Goal: Check status: Check status

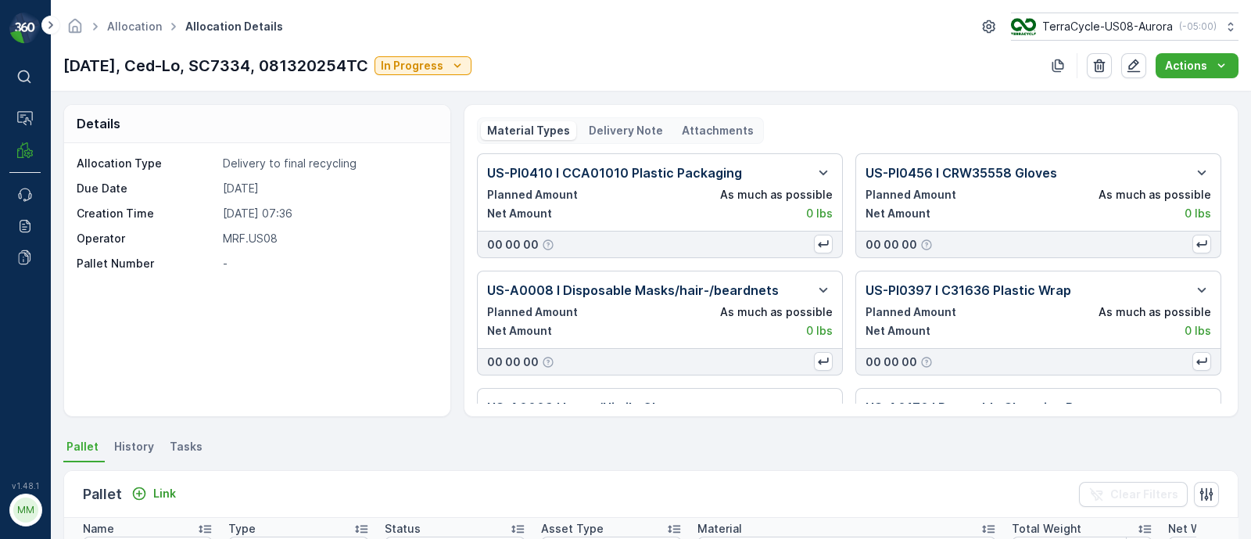
click at [634, 121] on div "Delivery Note" at bounding box center [625, 130] width 87 height 19
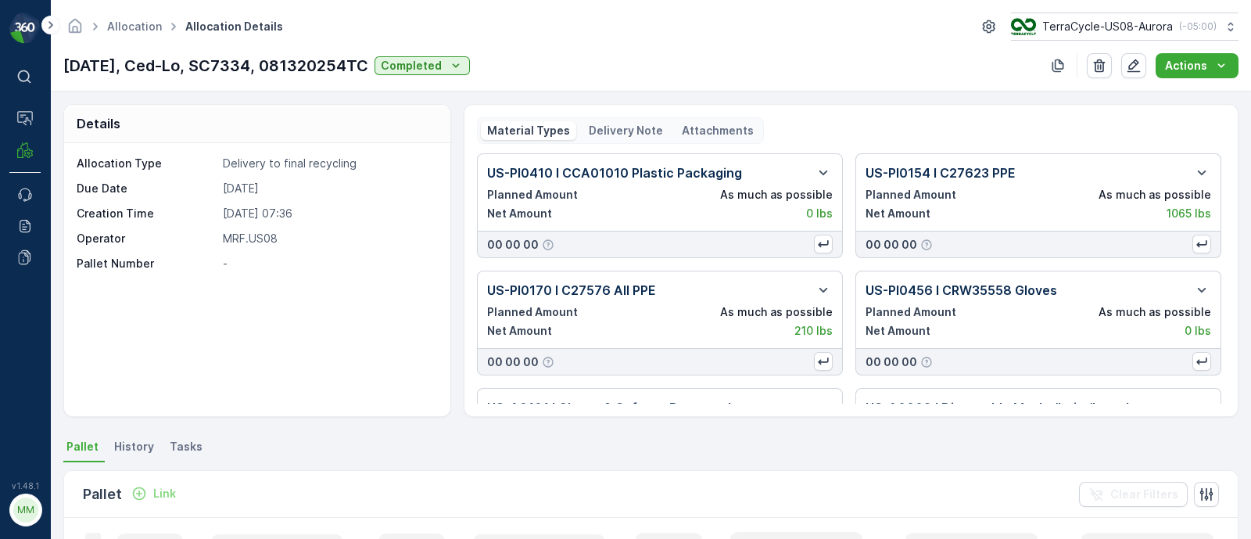
click at [642, 123] on p "Delivery Note" at bounding box center [626, 131] width 74 height 16
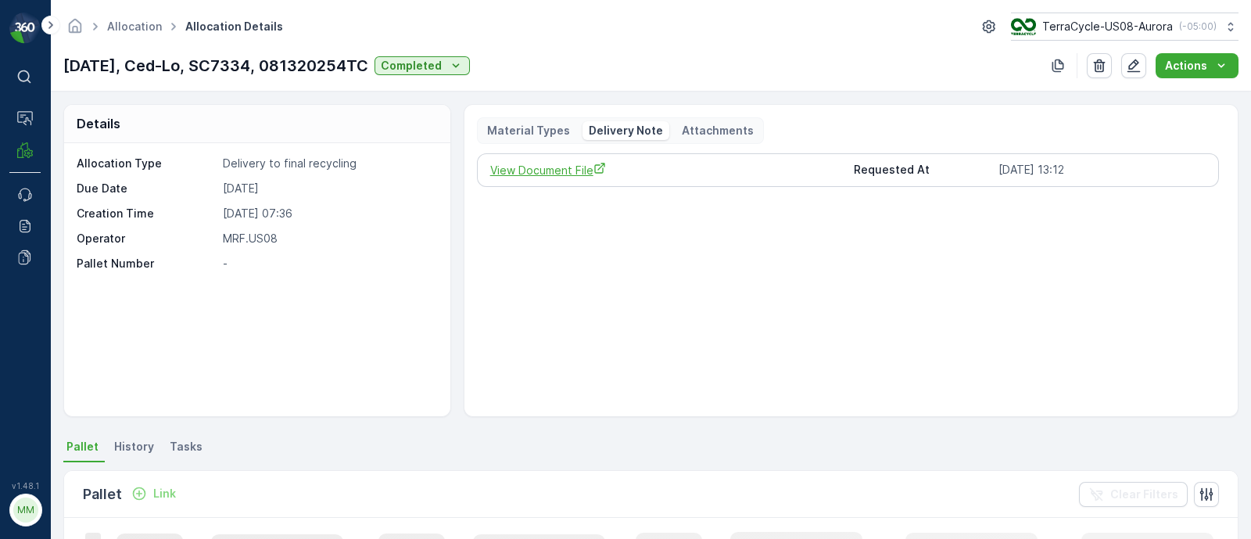
click at [582, 164] on span "View Document File" at bounding box center [666, 170] width 352 height 16
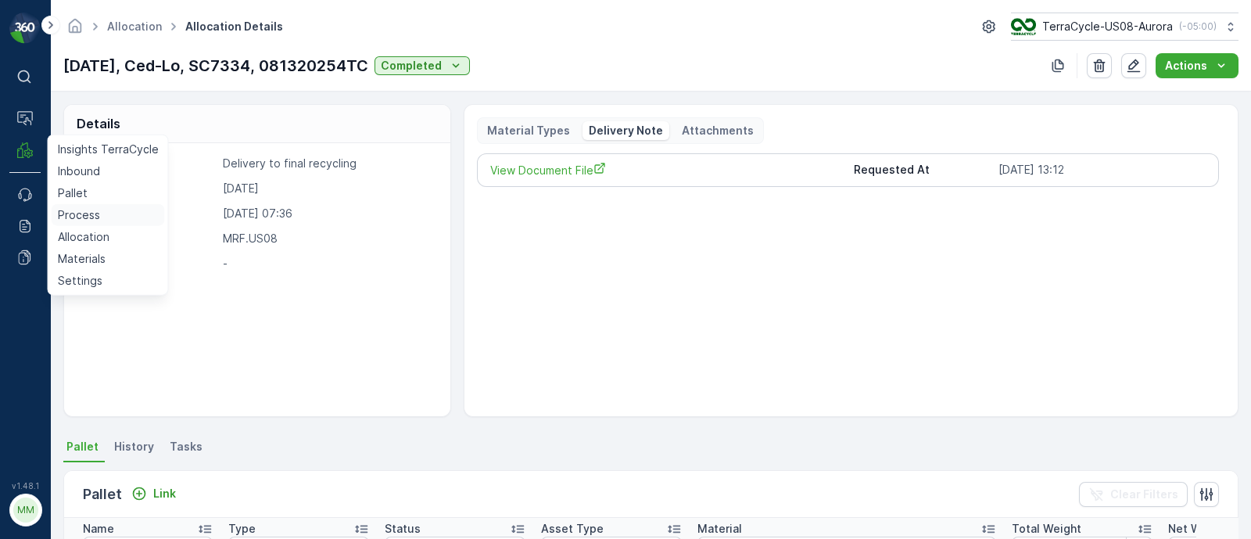
click at [74, 208] on p "Process" at bounding box center [79, 215] width 42 height 16
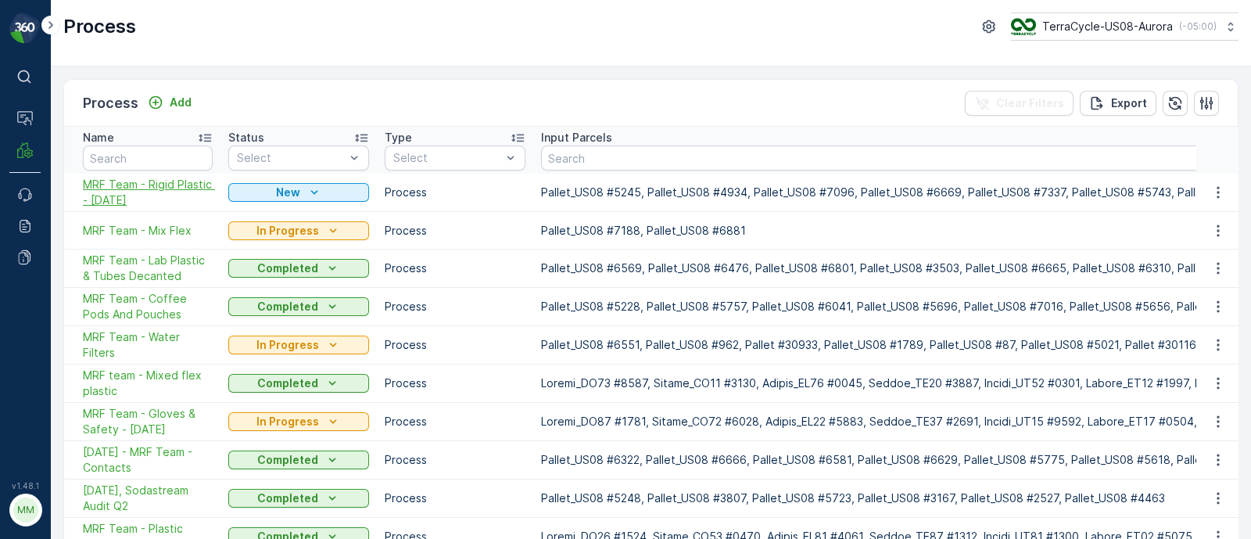
click at [124, 193] on span "MRF Team - Rigid Plastic - 8/13/25" at bounding box center [148, 192] width 130 height 31
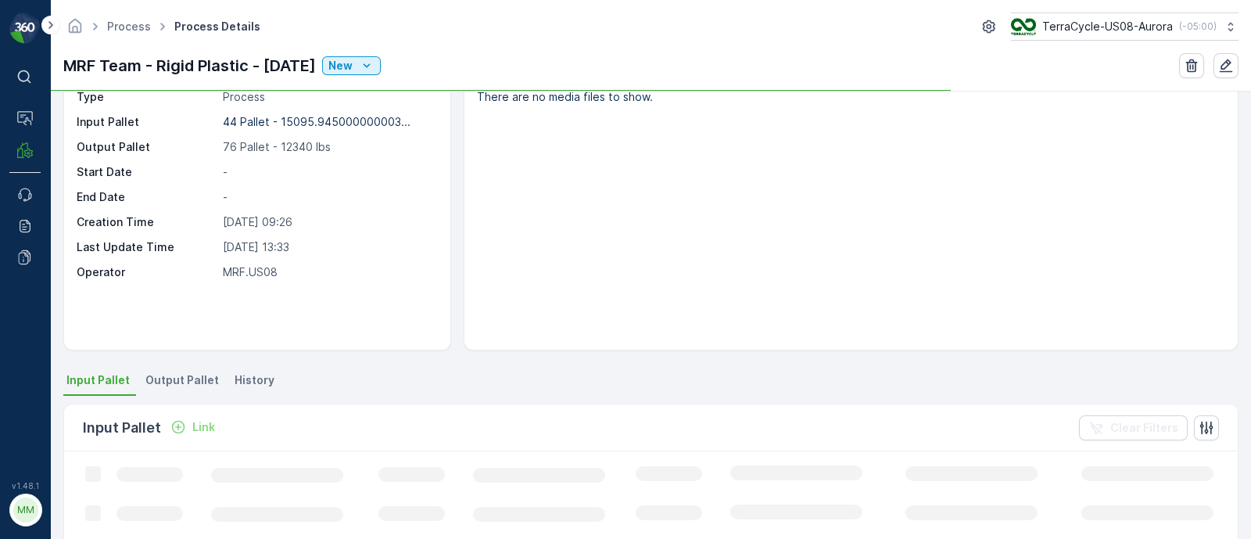
scroll to position [97, 0]
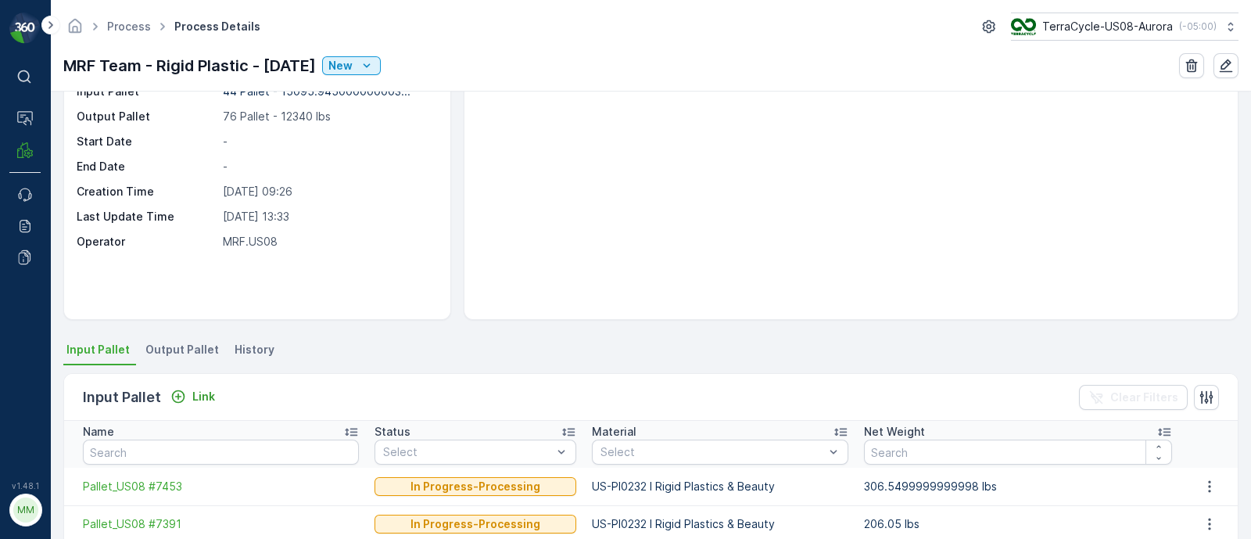
click at [179, 354] on span "Output Pallet" at bounding box center [181, 350] width 73 height 16
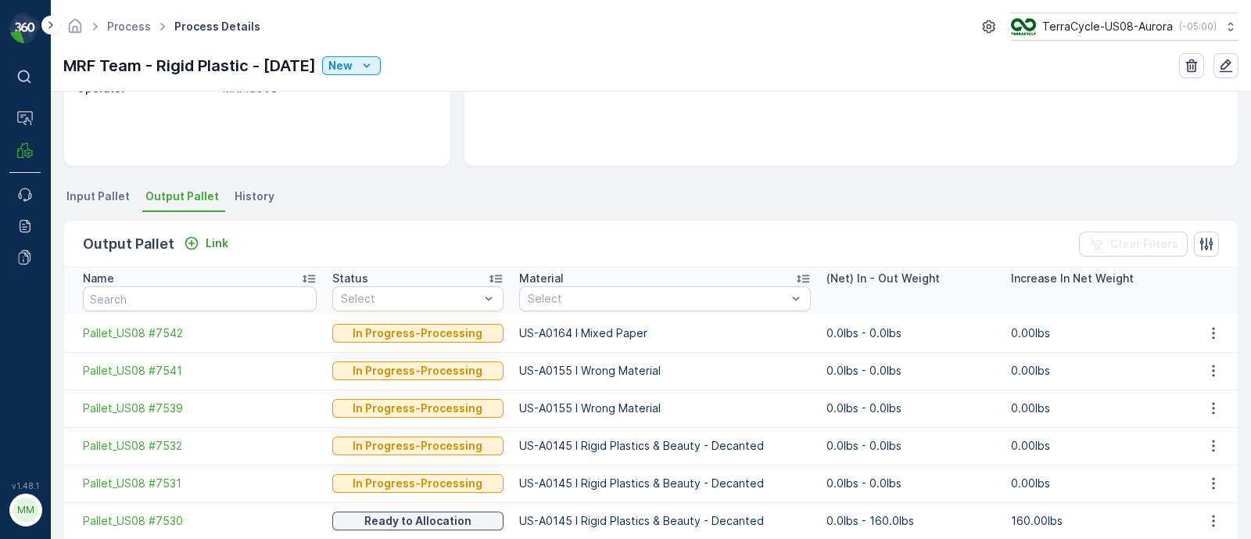
scroll to position [293, 0]
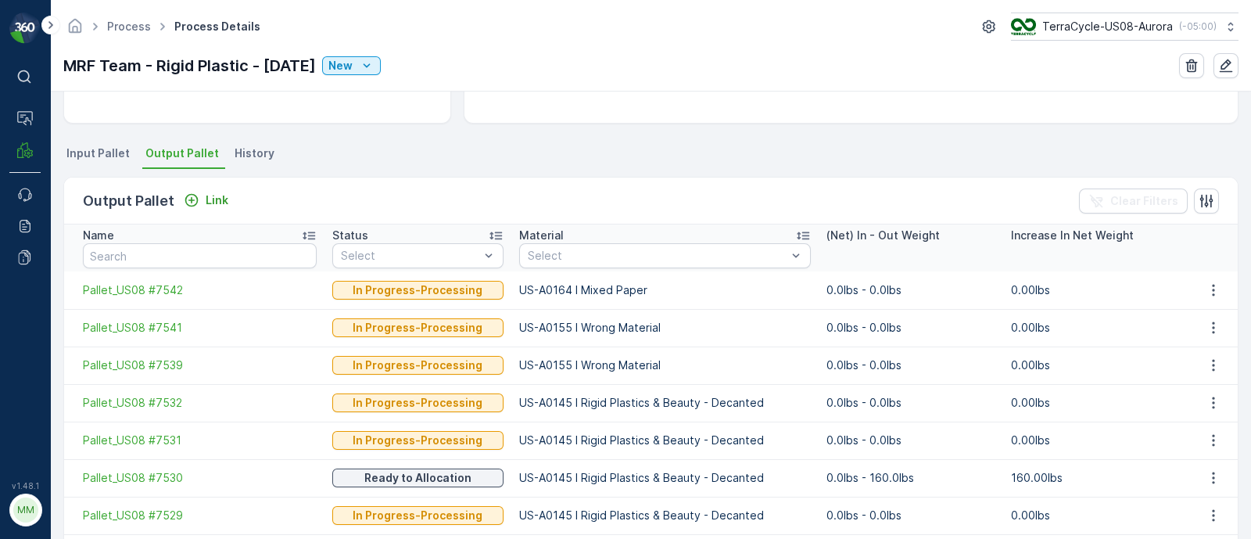
click at [795, 230] on icon at bounding box center [803, 235] width 16 height 16
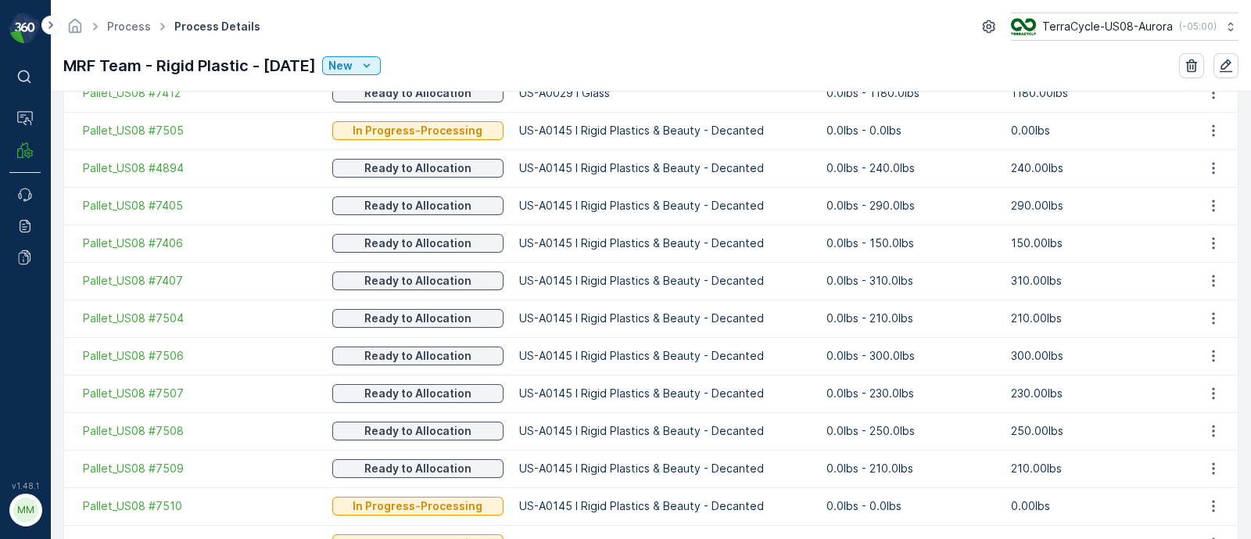
scroll to position [500, 0]
